Goal: Navigation & Orientation: Find specific page/section

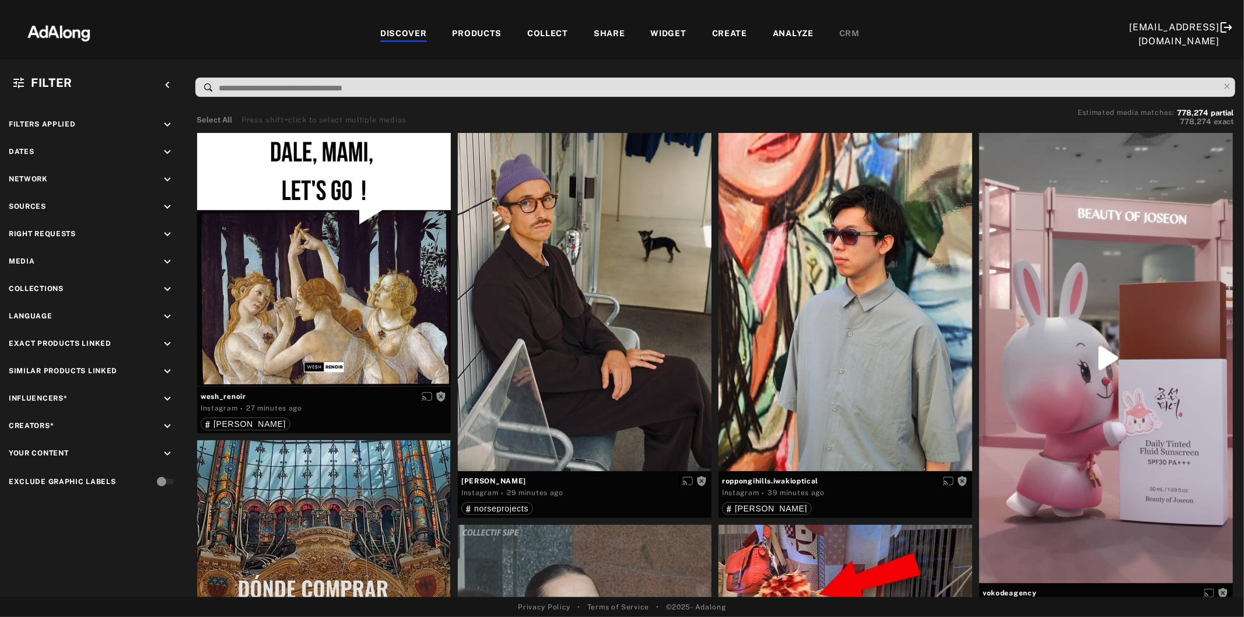
click at [166, 229] on icon "keyboard_arrow_down" at bounding box center [167, 234] width 13 height 13
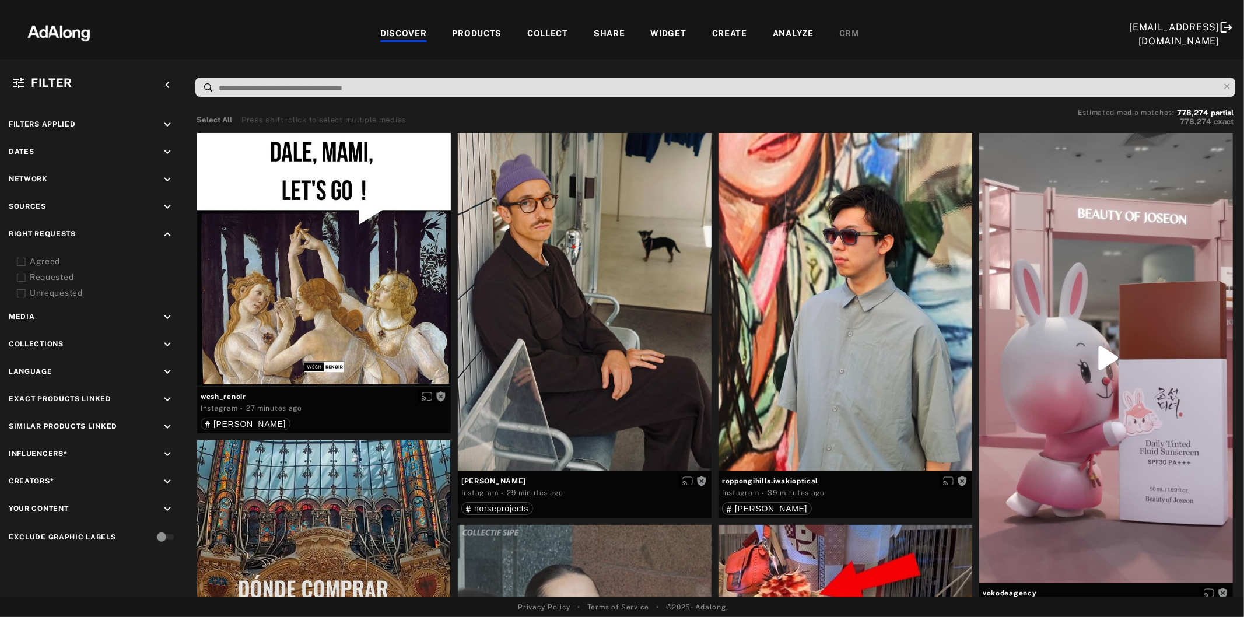
click at [166, 229] on icon "keyboard_arrow_up" at bounding box center [167, 234] width 13 height 13
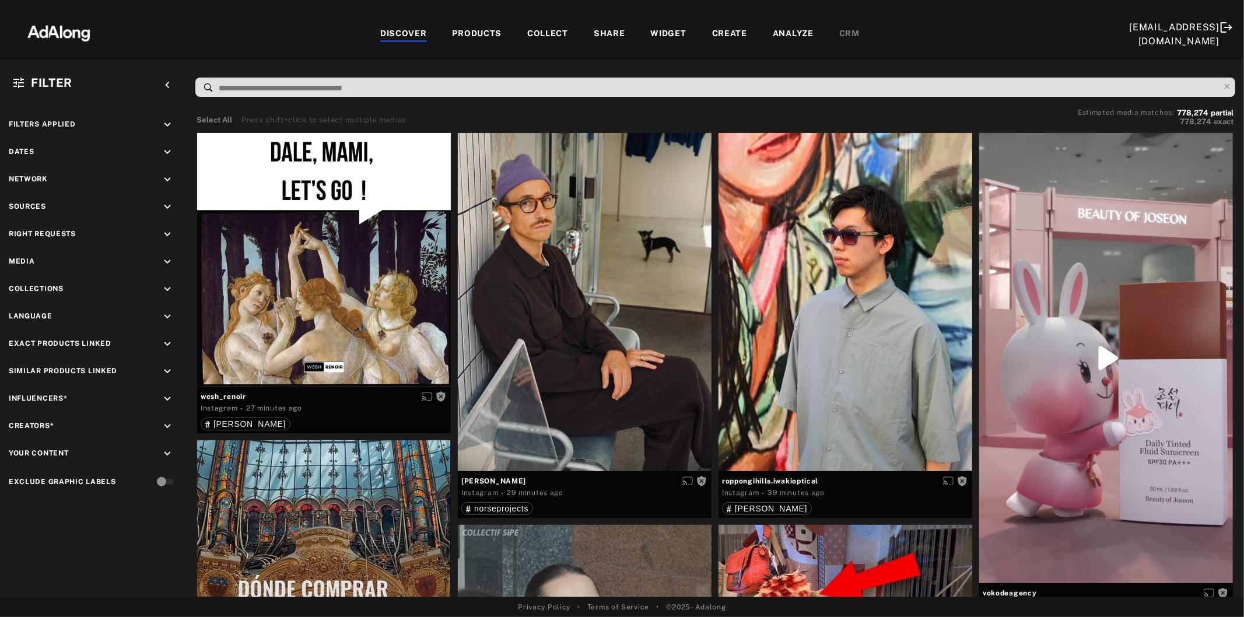
click at [166, 201] on icon "keyboard_arrow_down" at bounding box center [167, 207] width 13 height 13
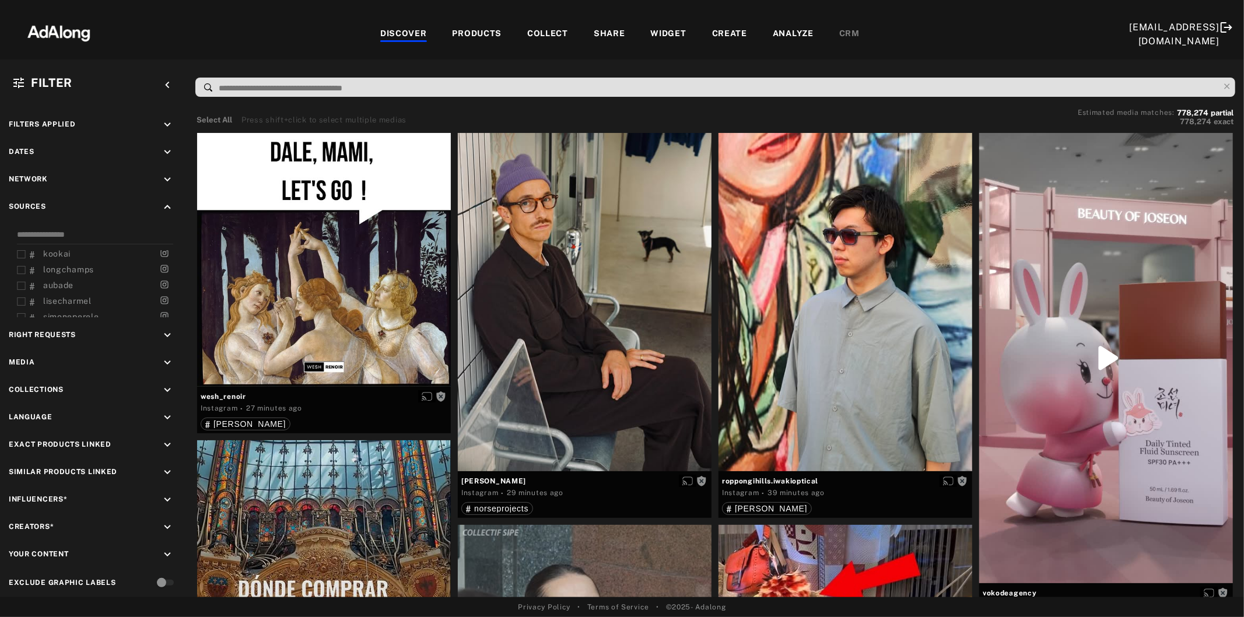
scroll to position [1121, 0]
click at [22, 289] on icon at bounding box center [21, 293] width 9 height 9
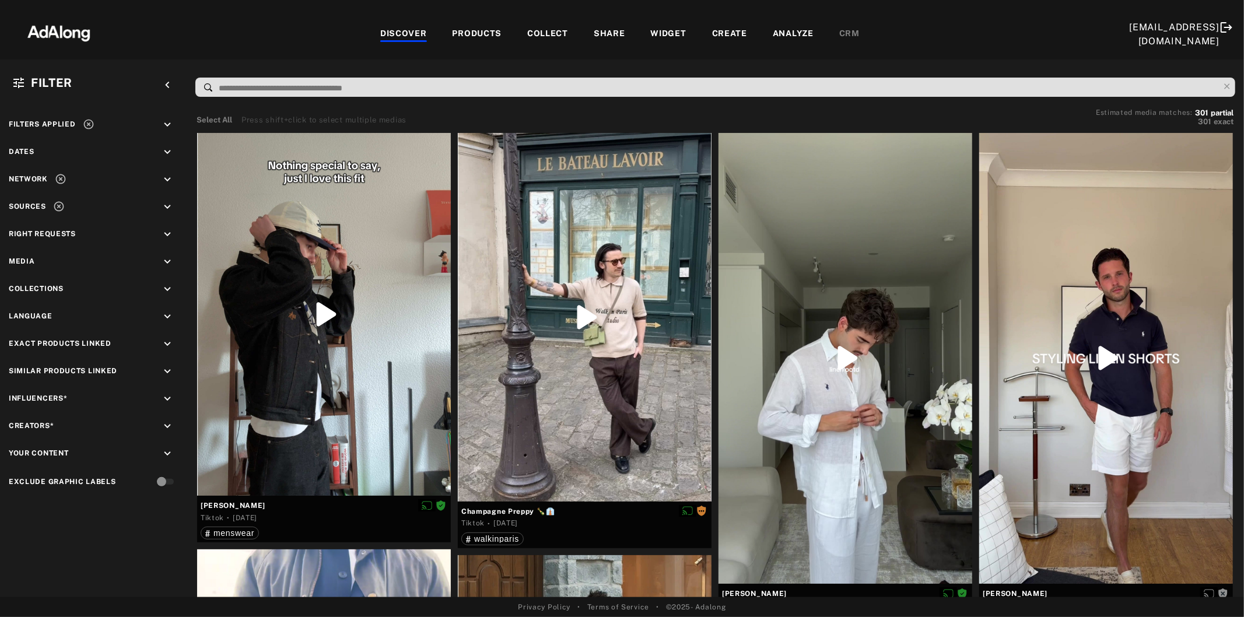
click at [171, 120] on icon "keyboard_arrow_down" at bounding box center [167, 124] width 13 height 13
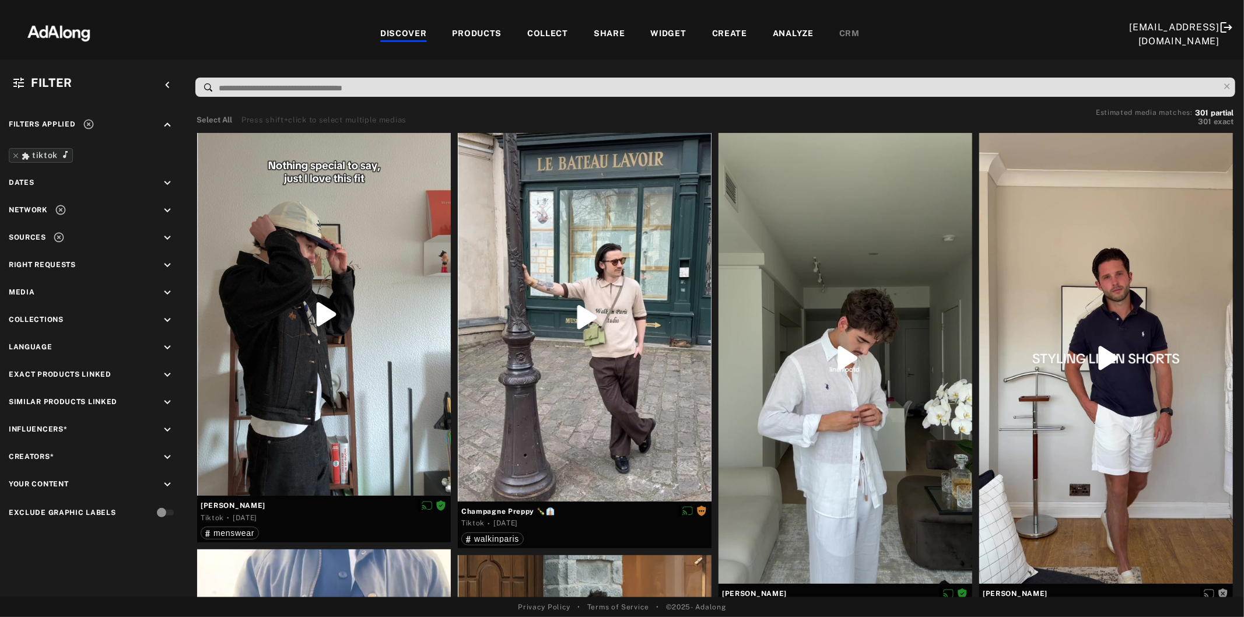
click at [171, 120] on icon "keyboard_arrow_up" at bounding box center [167, 124] width 13 height 13
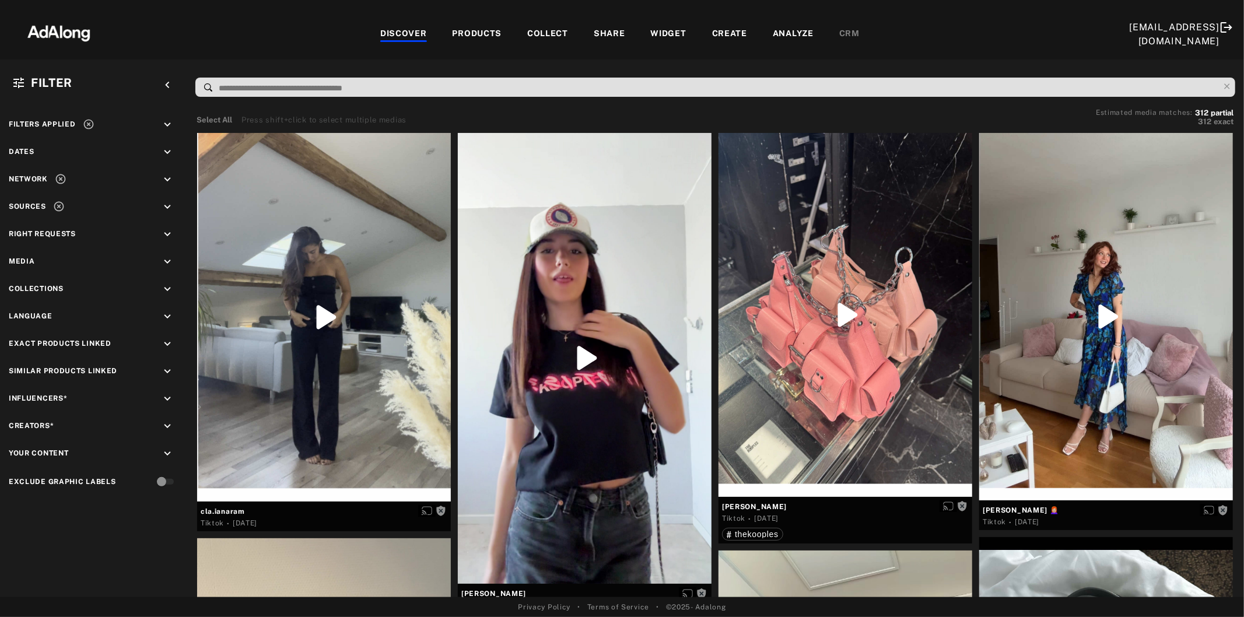
click at [166, 201] on icon "keyboard_arrow_down" at bounding box center [167, 207] width 13 height 13
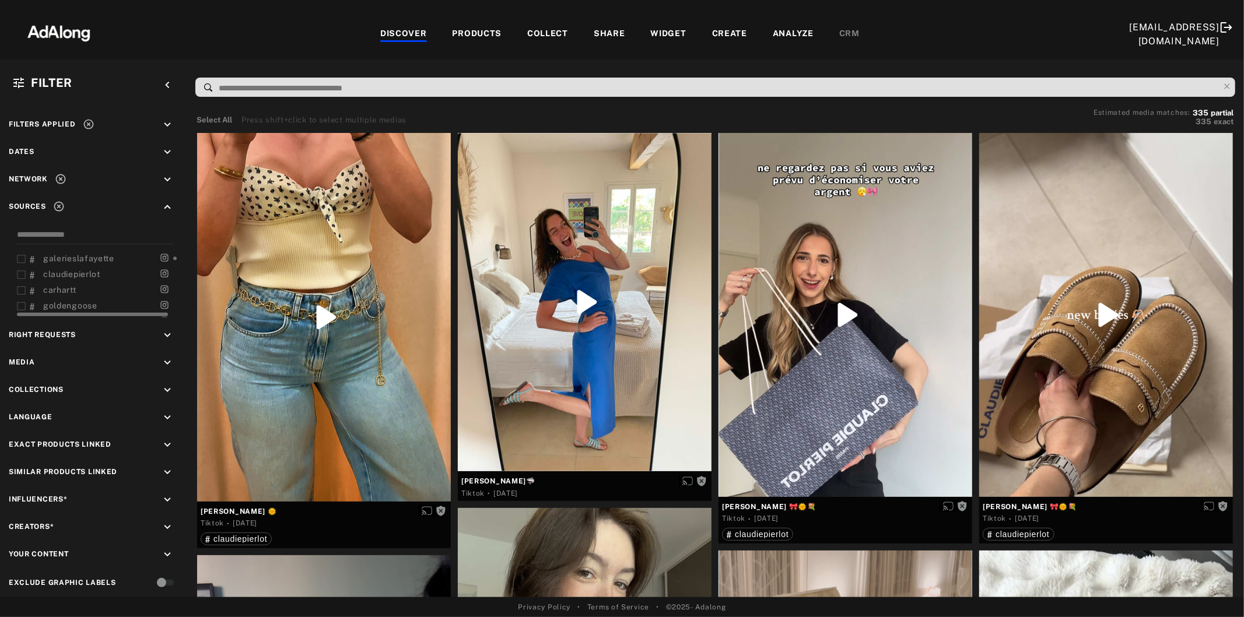
scroll to position [155, 0]
